Goal: Task Accomplishment & Management: Manage account settings

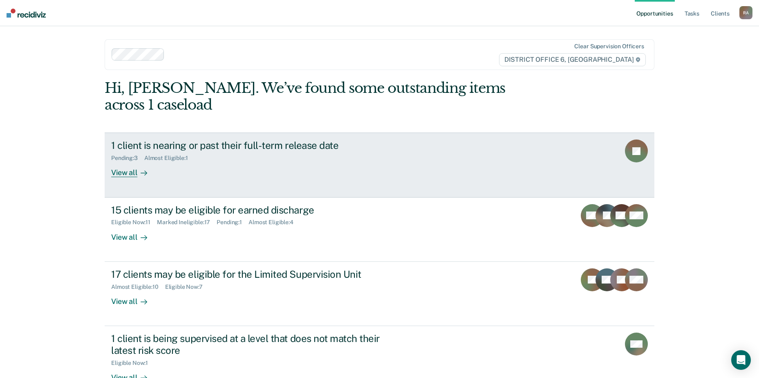
click at [174, 157] on div "1 client is nearing or past their full-term release date Pending : 3 Almost Eli…" at bounding box center [264, 158] width 307 height 38
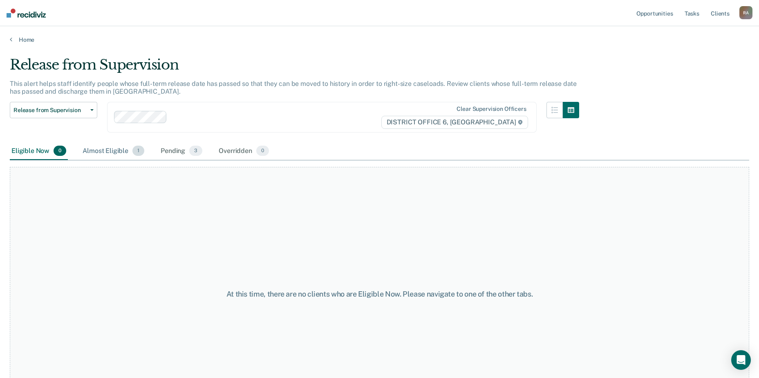
click at [125, 149] on div "Almost Eligible 1" at bounding box center [113, 151] width 65 height 18
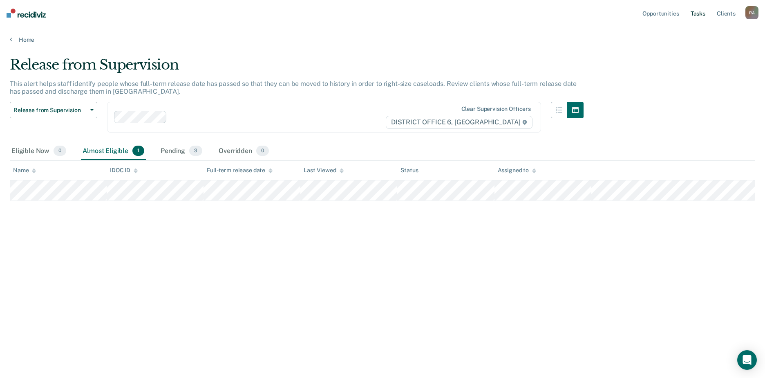
click at [703, 16] on link "Tasks" at bounding box center [698, 13] width 18 height 26
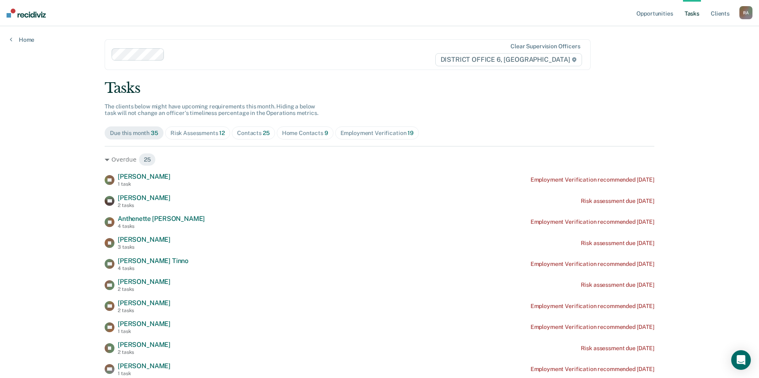
click at [306, 130] on div "Home Contacts 9" at bounding box center [305, 133] width 46 height 7
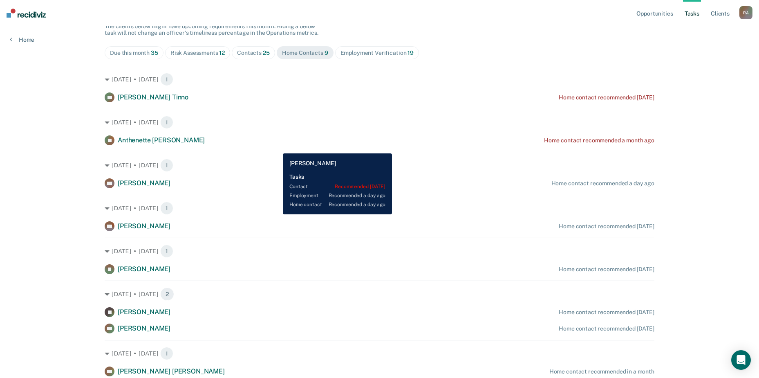
scroll to position [31, 0]
